Goal: Transaction & Acquisition: Book appointment/travel/reservation

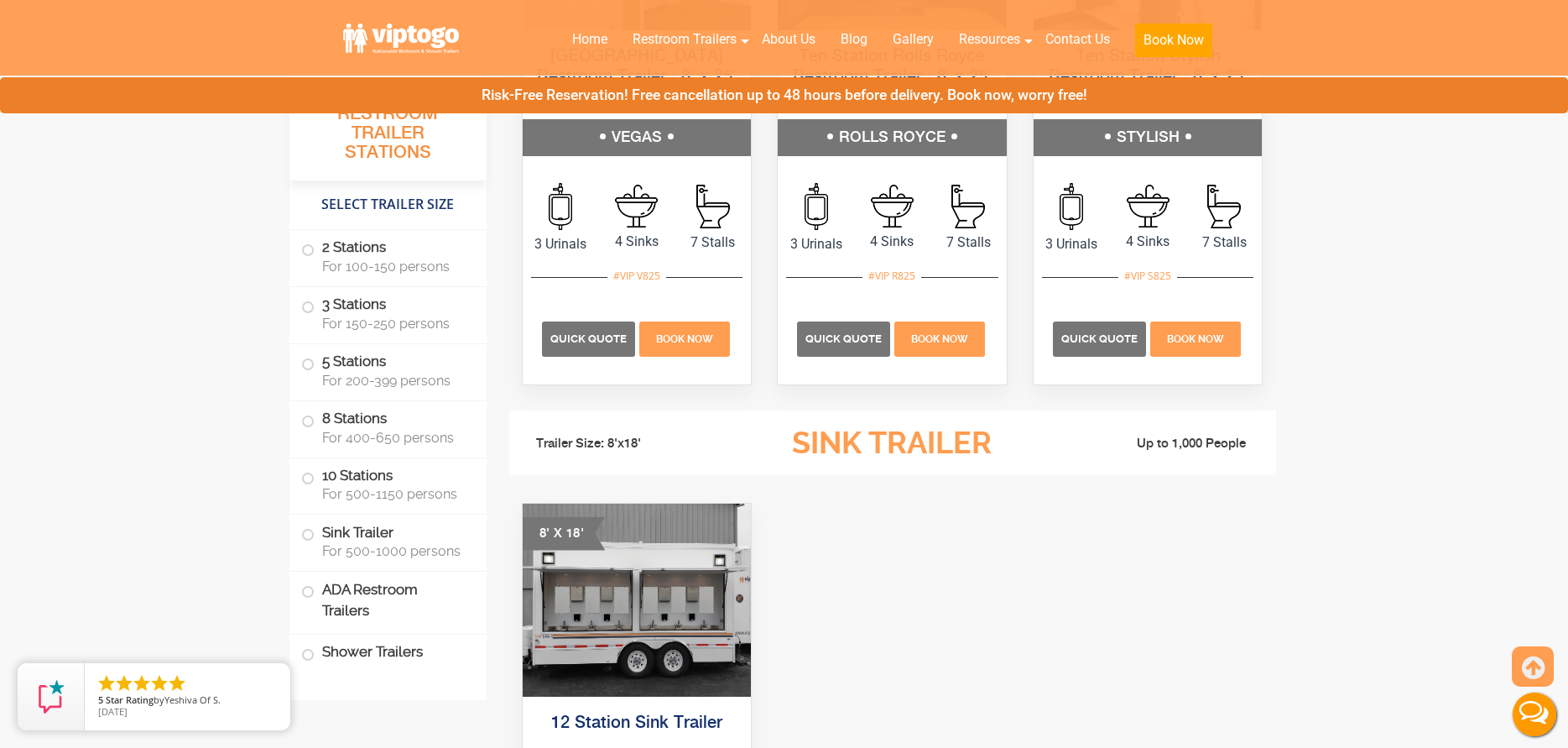
scroll to position [4617, 0]
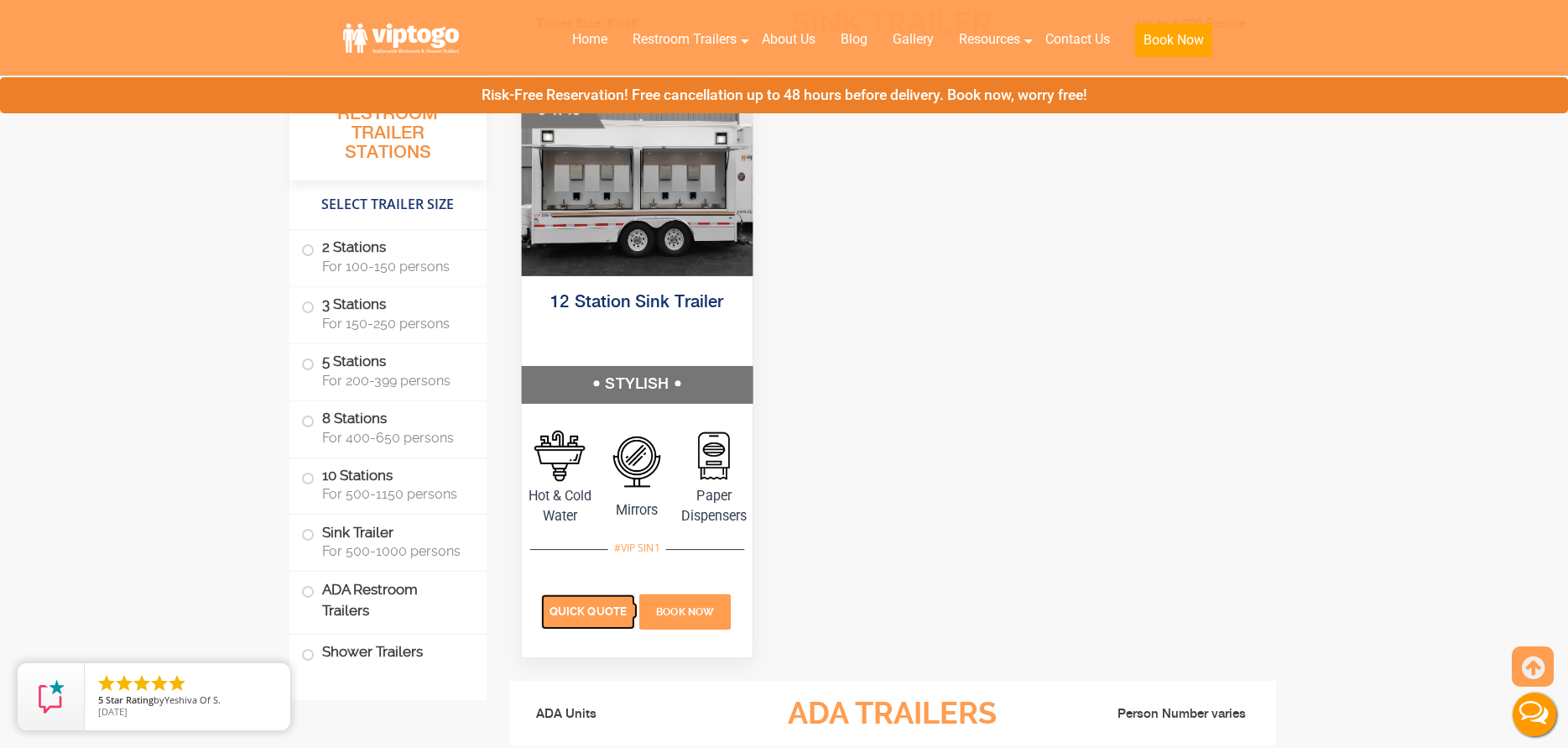
click at [603, 608] on span "Quick Quote" at bounding box center [587, 610] width 77 height 12
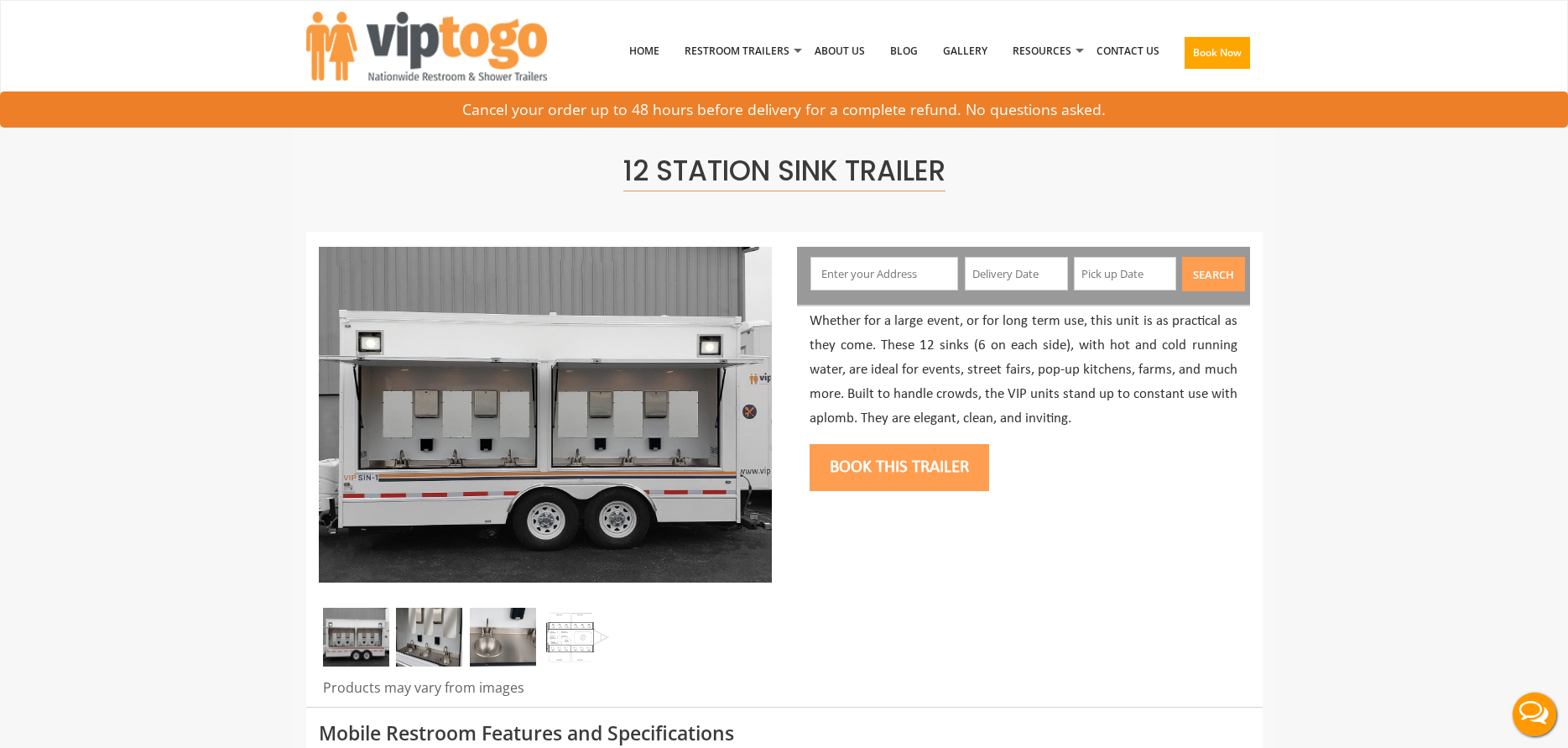
click at [876, 268] on input "text" at bounding box center [884, 273] width 147 height 34
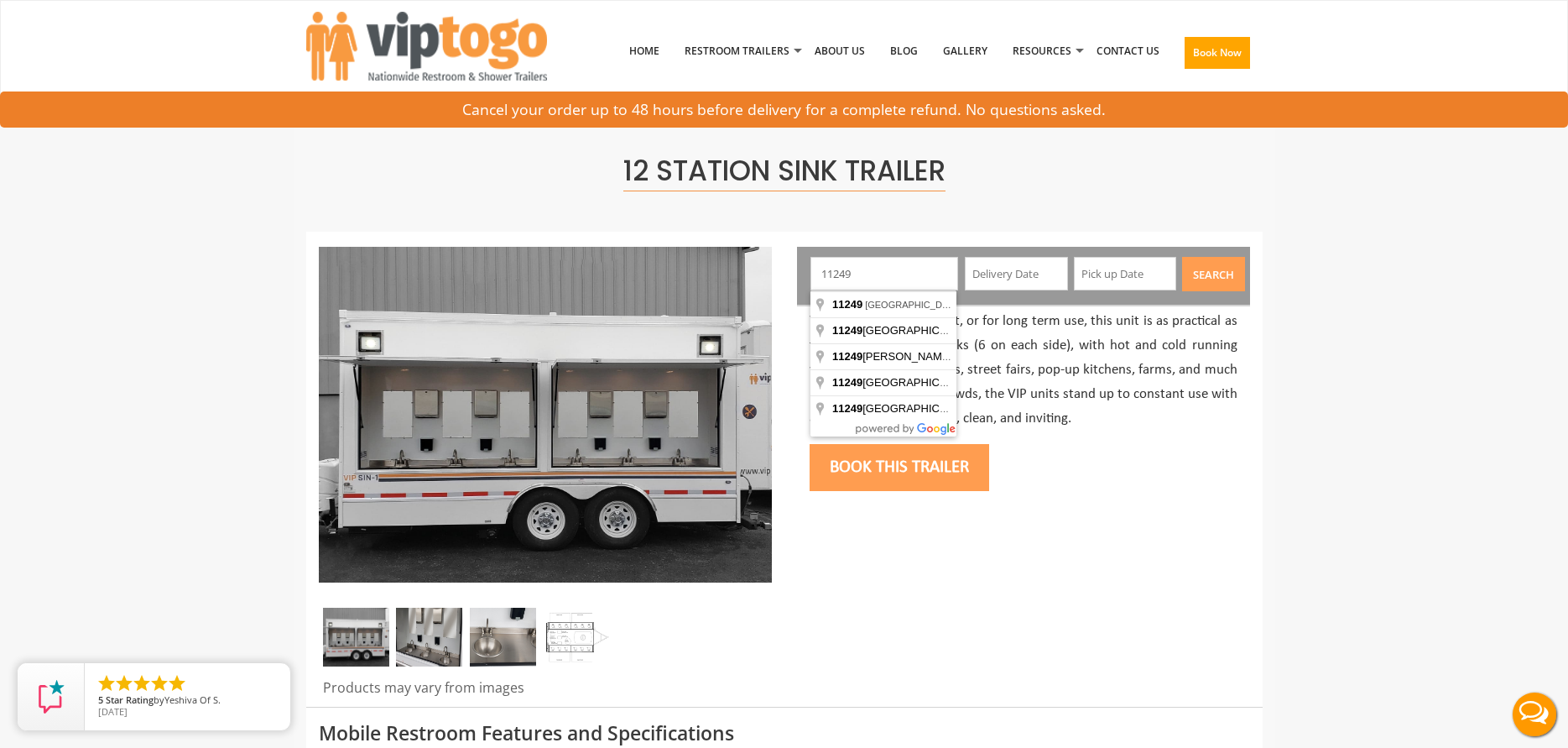
type input "Brooklyn, NY 11249, USA"
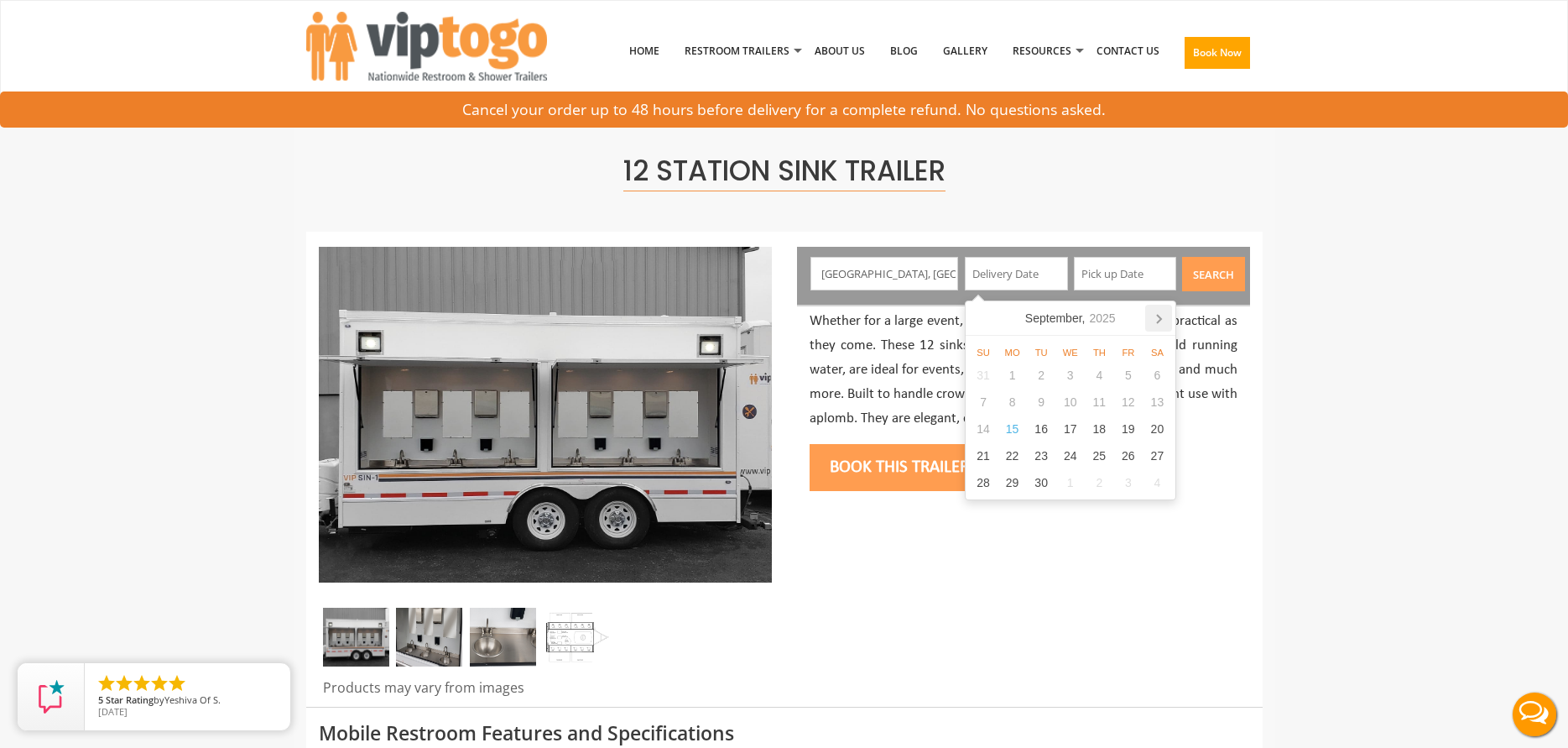
click at [1154, 317] on icon at bounding box center [1158, 318] width 27 height 27
click at [1064, 379] on div "1" at bounding box center [1069, 375] width 29 height 27
type input "10/01/2025"
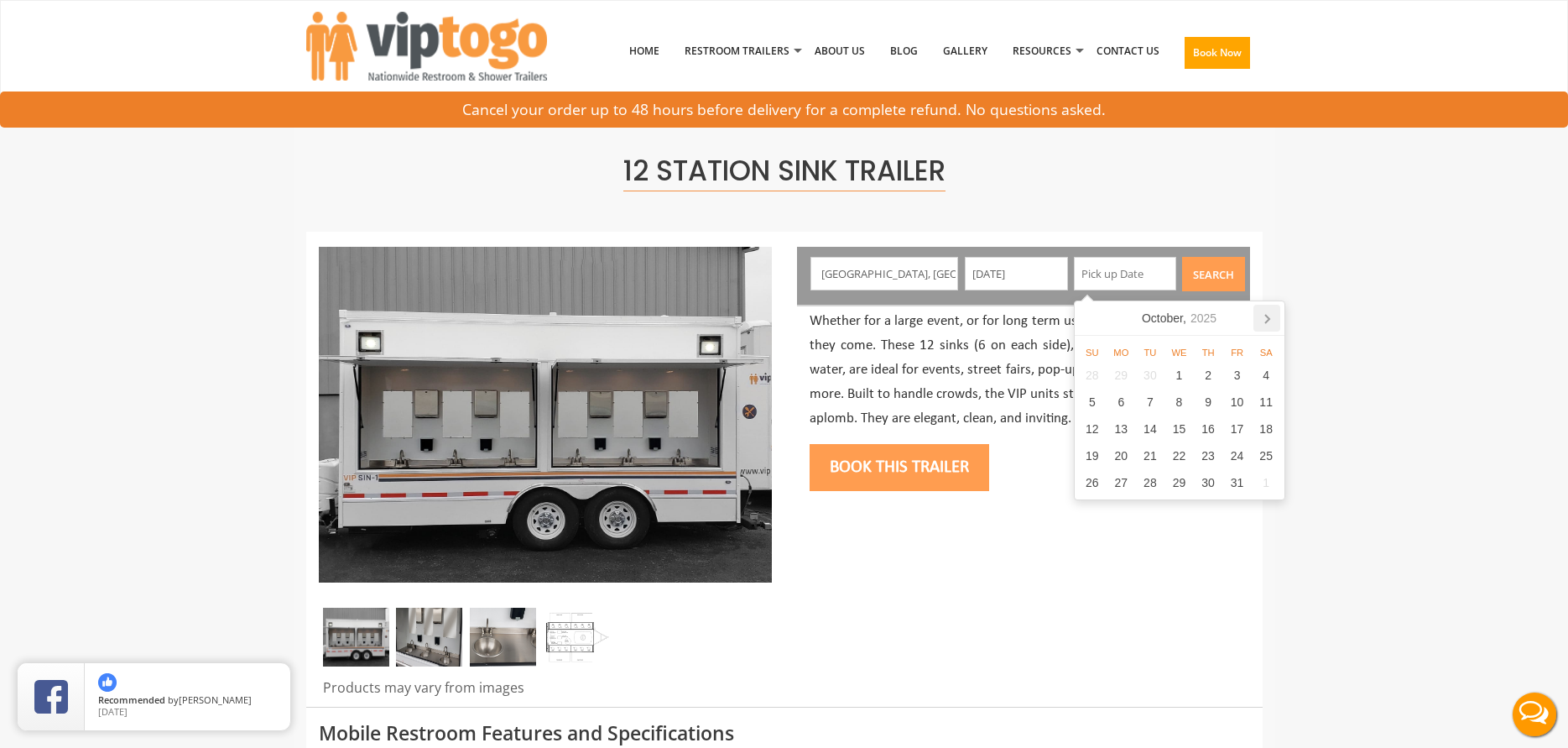
click at [1271, 320] on icon at bounding box center [1266, 318] width 27 height 27
click at [1181, 481] on div "31" at bounding box center [1178, 482] width 29 height 27
type input "12/31/2025"
click at [1211, 269] on button "Search" at bounding box center [1213, 273] width 62 height 35
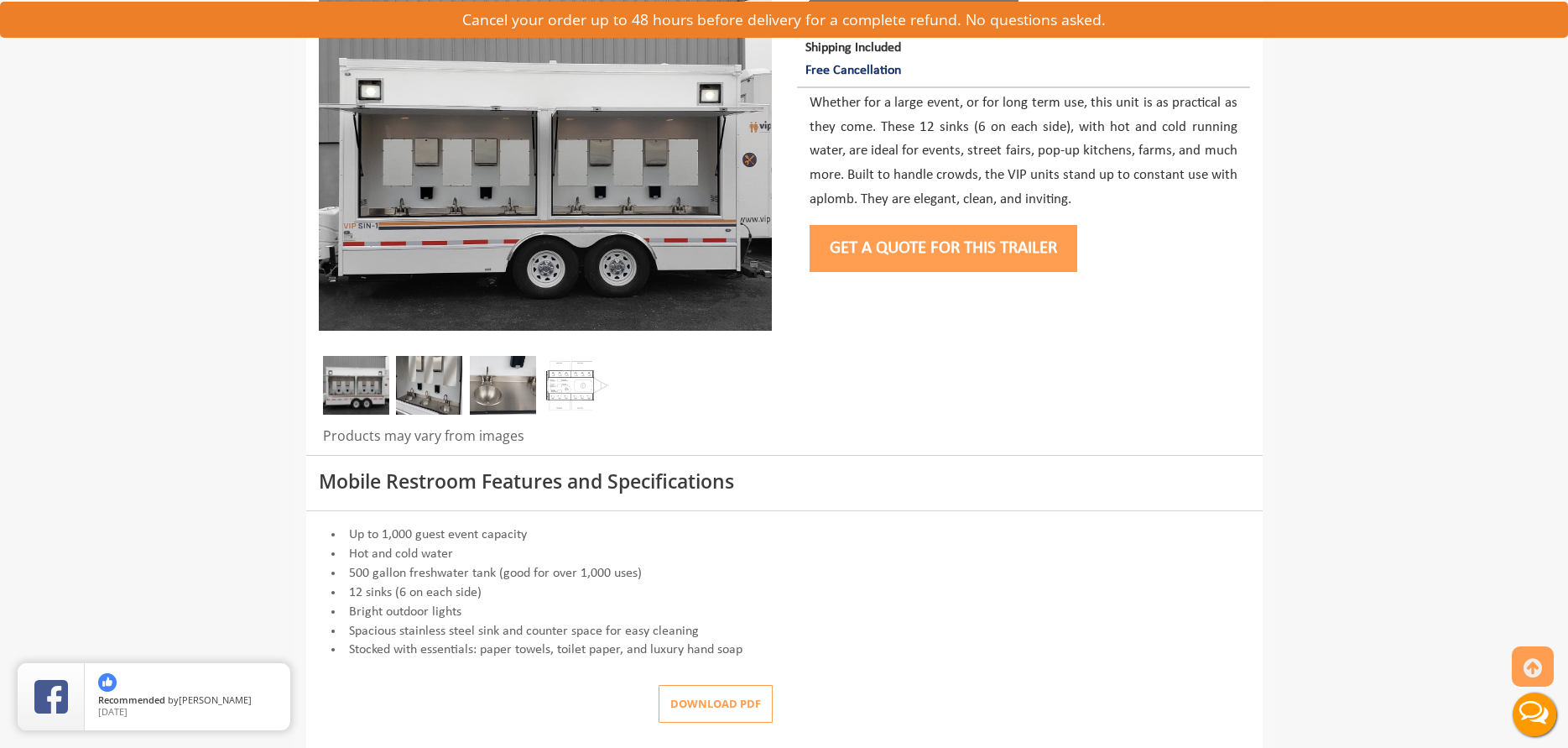
scroll to position [336, 0]
